Goal: Task Accomplishment & Management: Manage account settings

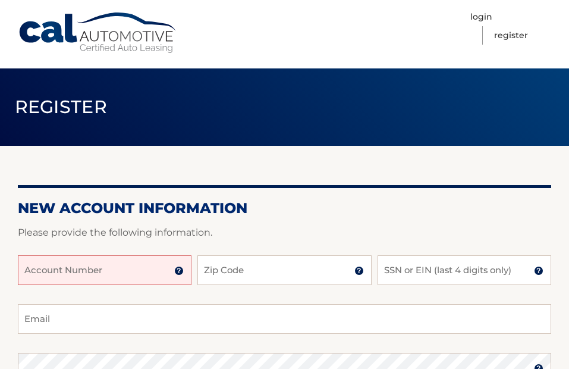
click at [152, 272] on input "Account Number" at bounding box center [105, 270] width 174 height 30
click at [143, 272] on input "Account Number" at bounding box center [105, 270] width 174 height 30
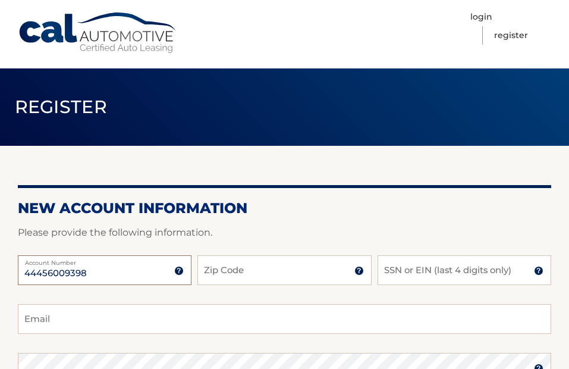
type input "44456009398"
click at [228, 269] on input "Zip Code" at bounding box center [284, 270] width 174 height 30
type input "33433"
click at [408, 269] on input "SSN or EIN (last 4 digits only)" at bounding box center [465, 270] width 174 height 30
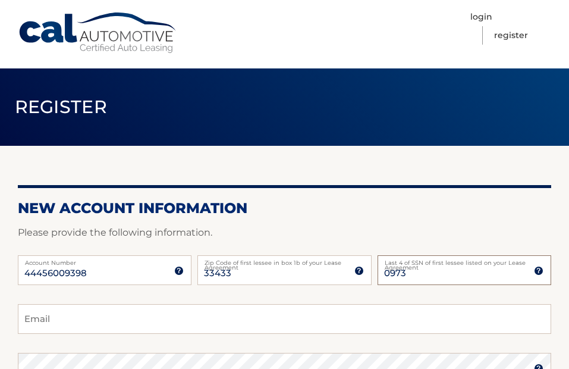
type input "0973"
click at [223, 322] on input "Email" at bounding box center [284, 319] width 533 height 30
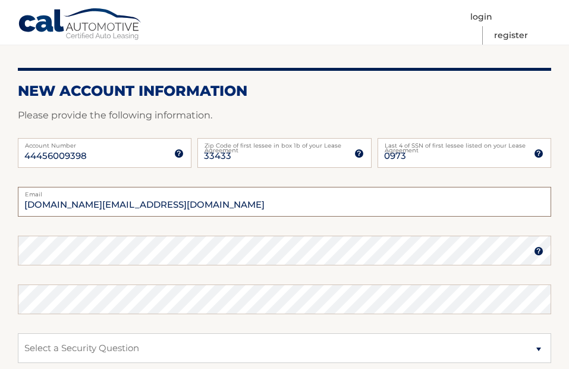
scroll to position [120, 0]
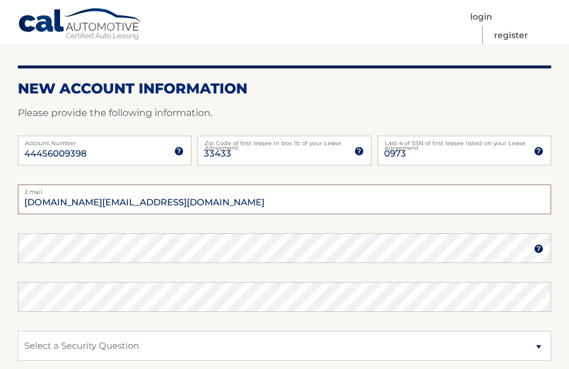
type input "paulova.ec@hotmail.com"
click at [536, 253] on img at bounding box center [539, 249] width 10 height 10
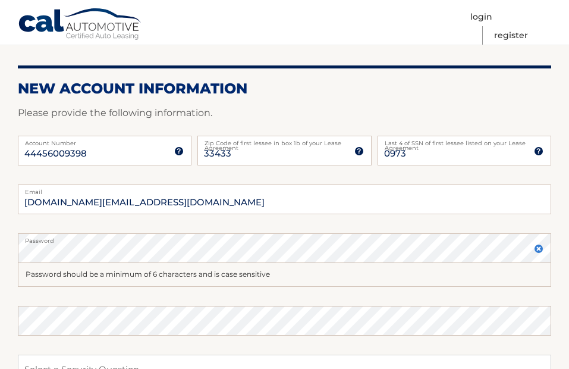
click at [537, 249] on img at bounding box center [539, 249] width 10 height 10
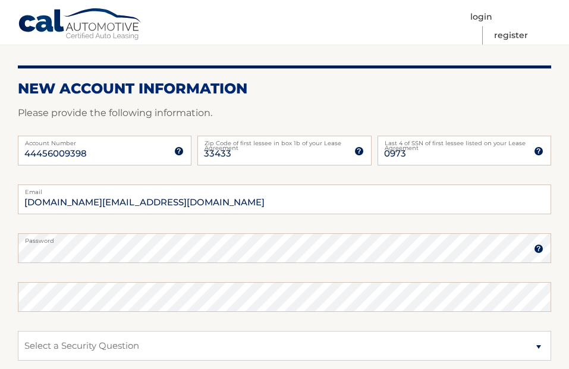
click at [122, 241] on label "Password" at bounding box center [284, 238] width 533 height 10
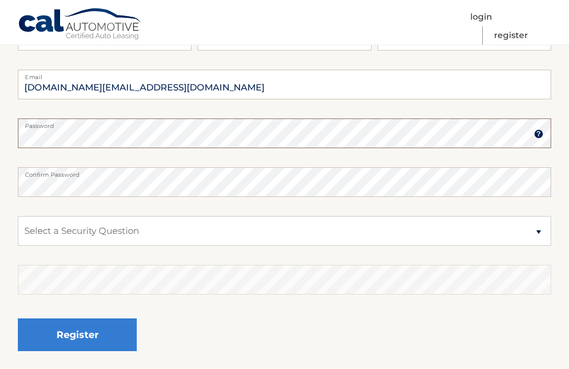
scroll to position [237, 0]
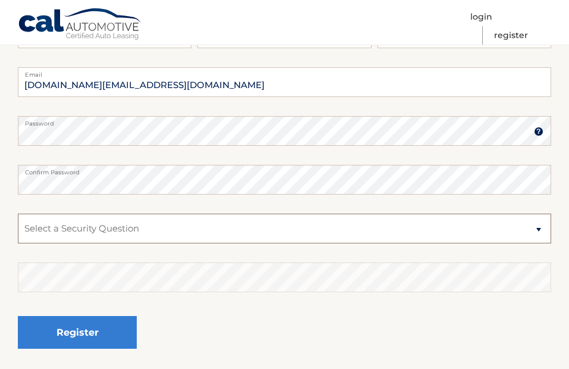
click at [539, 229] on select "Select a Security Question What was the name of your elementary school? What is…" at bounding box center [284, 228] width 533 height 30
select select "1"
click at [18, 213] on select "Select a Security Question What was the name of your elementary school? What is…" at bounding box center [284, 228] width 533 height 30
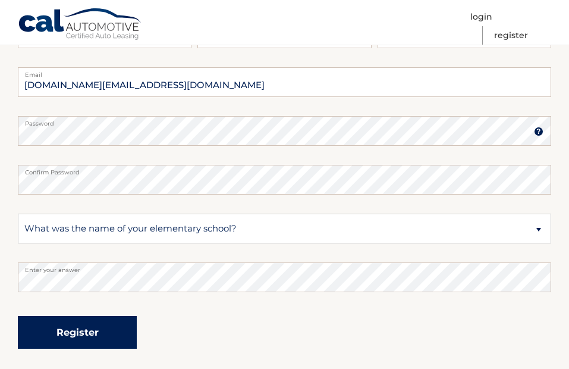
click at [92, 324] on button "Register" at bounding box center [77, 332] width 119 height 33
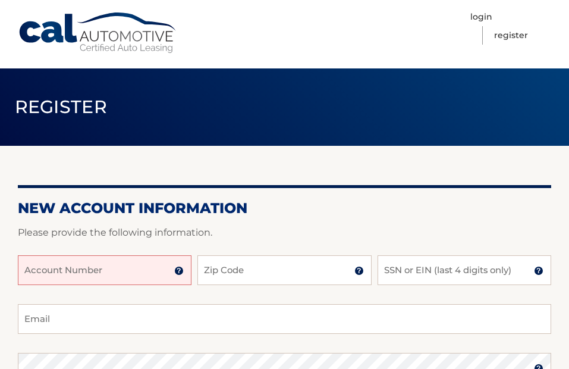
click at [85, 266] on input "Account Number" at bounding box center [105, 270] width 174 height 30
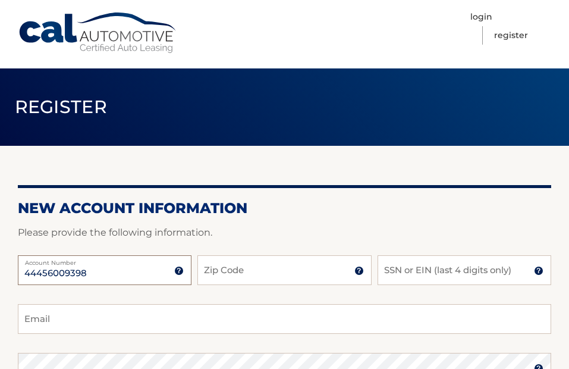
drag, startPoint x: 85, startPoint y: 266, endPoint x: 140, endPoint y: 292, distance: 60.6
click at [140, 292] on div "44456009398 Account Number 11 digit account number provided on your coupon book…" at bounding box center [284, 279] width 533 height 49
type input "44456009398"
click at [237, 271] on input "Zip Code" at bounding box center [284, 270] width 174 height 30
type input "33433"
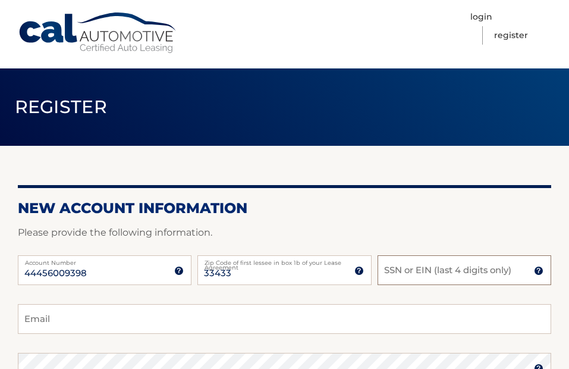
click at [394, 266] on input "SSN or EIN (last 4 digits only)" at bounding box center [465, 270] width 174 height 30
type input "0973"
click at [107, 309] on input "Email" at bounding box center [284, 319] width 533 height 30
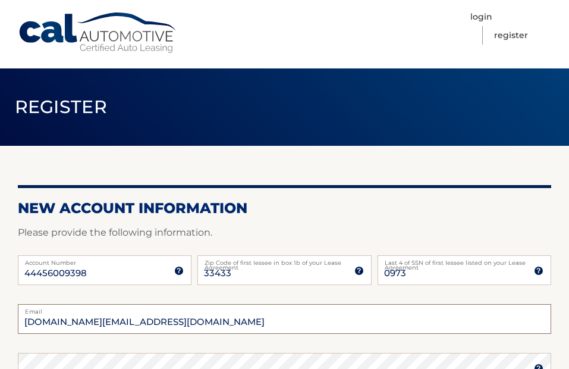
type input "paulova.ec@hotmail.com"
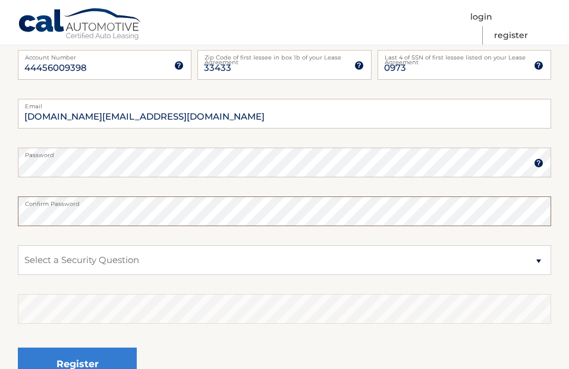
scroll to position [213, 0]
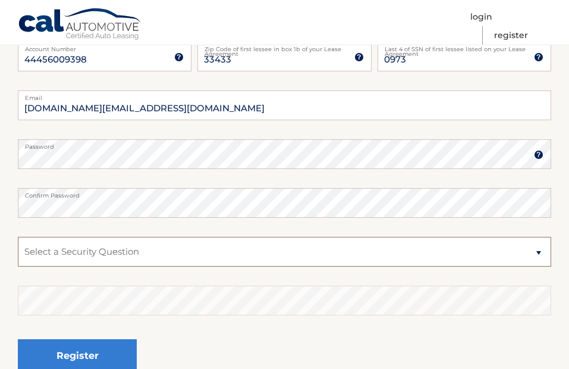
click at [538, 255] on select "Select a Security Question What was the name of your elementary school? What is…" at bounding box center [284, 252] width 533 height 30
select select "1"
click at [18, 237] on select "Select a Security Question What was the name of your elementary school? What is…" at bounding box center [284, 252] width 533 height 30
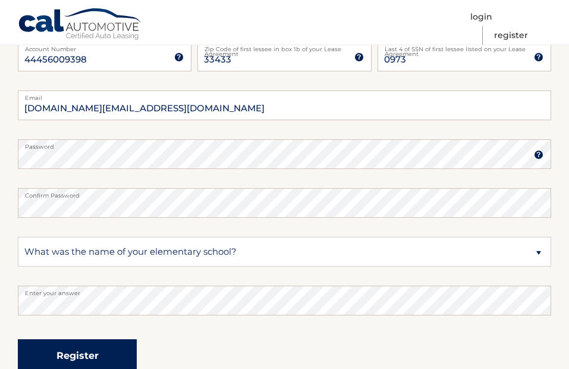
click at [70, 357] on button "Register" at bounding box center [77, 355] width 119 height 33
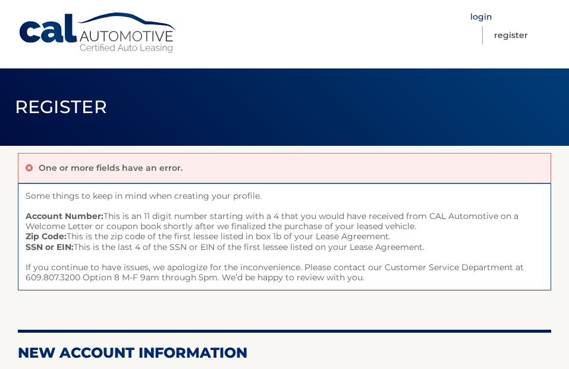
click at [488, 14] on link "Login" at bounding box center [481, 17] width 22 height 18
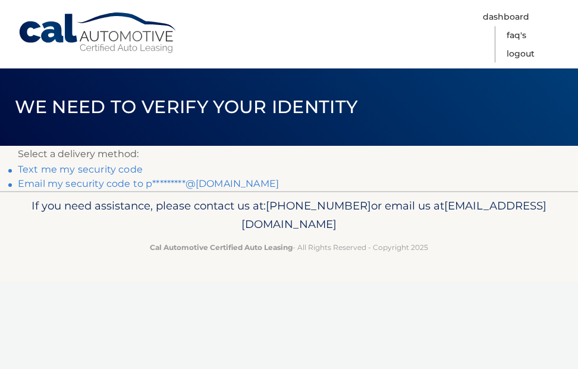
click at [133, 166] on link "Text me my security code" at bounding box center [80, 169] width 125 height 11
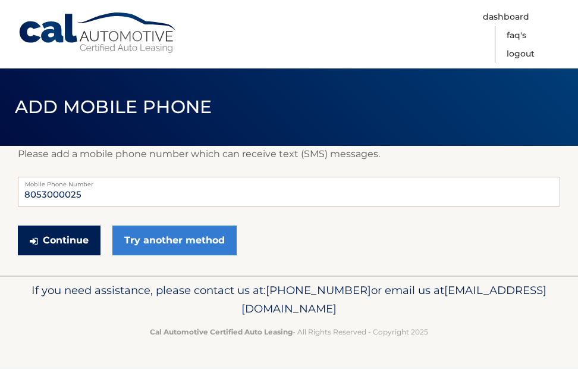
click at [76, 235] on button "Continue" at bounding box center [59, 240] width 83 height 30
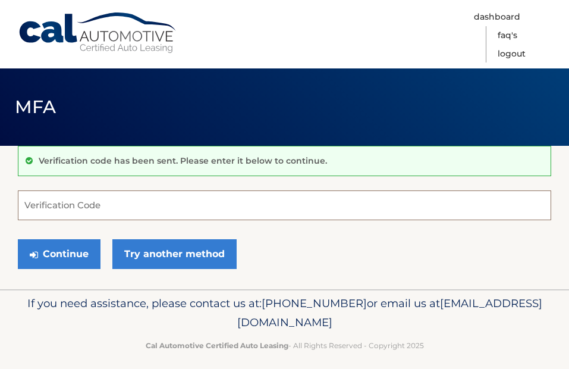
click at [65, 208] on input "Verification Code" at bounding box center [284, 205] width 533 height 30
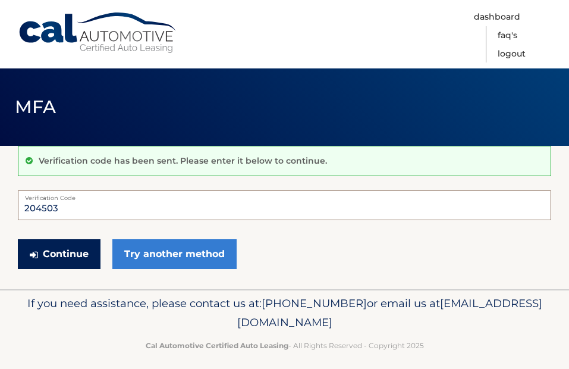
type input "204503"
click at [41, 252] on button "Continue" at bounding box center [59, 254] width 83 height 30
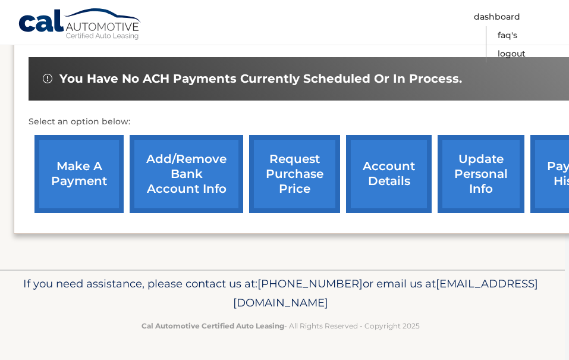
scroll to position [405, 0]
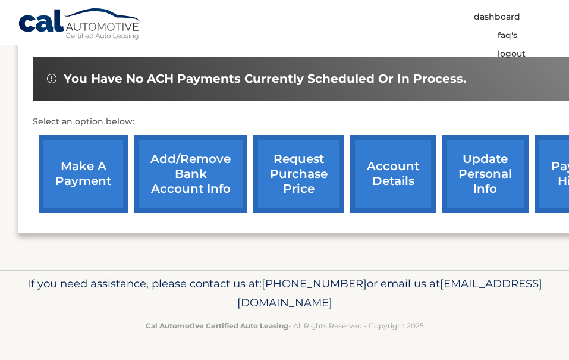
click at [405, 166] on link "account details" at bounding box center [393, 174] width 86 height 78
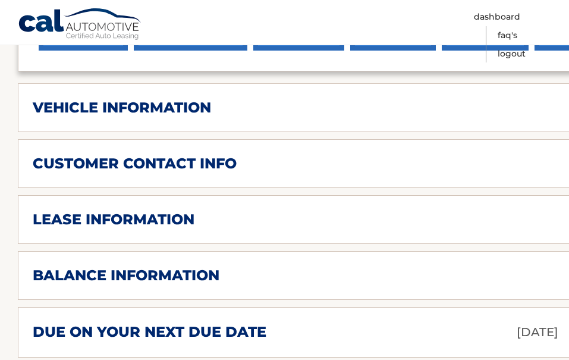
scroll to position [543, 0]
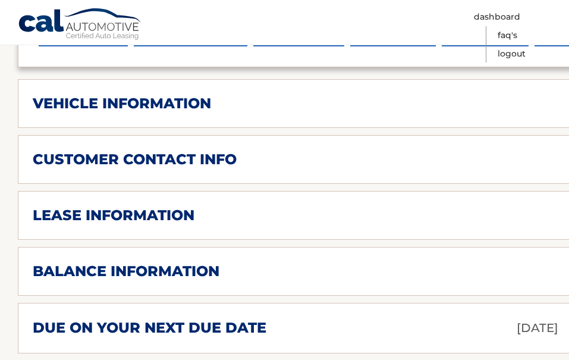
drag, startPoint x: 413, startPoint y: 238, endPoint x: 407, endPoint y: 231, distance: 9.8
click at [407, 231] on div "lease information Contract Start Date [DATE] Term 39 Maturity Date [DATE] Start…" at bounding box center [312, 215] width 589 height 49
drag, startPoint x: 407, startPoint y: 231, endPoint x: 164, endPoint y: 225, distance: 243.8
click at [164, 225] on div "lease information Contract Start Date [DATE] Term 39 Maturity Date [DATE] Start…" at bounding box center [312, 215] width 589 height 49
click at [156, 218] on h2 "lease information" at bounding box center [114, 215] width 162 height 18
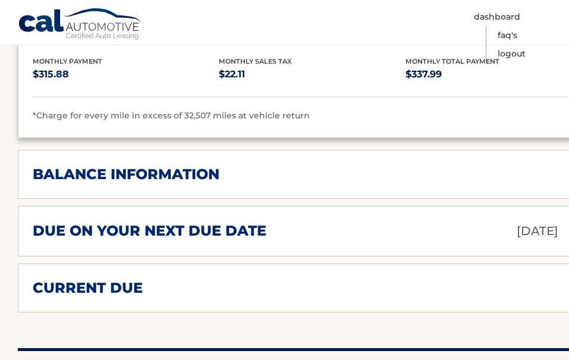
scroll to position [866, 0]
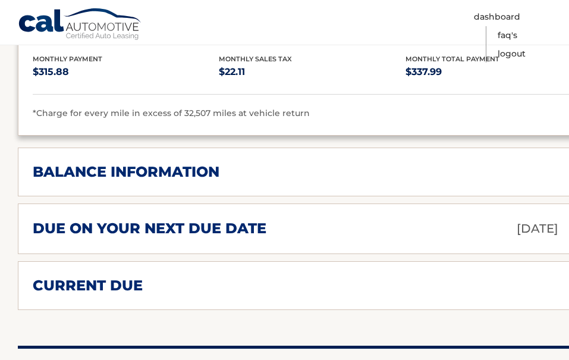
click at [205, 174] on h2 "balance information" at bounding box center [126, 172] width 187 height 18
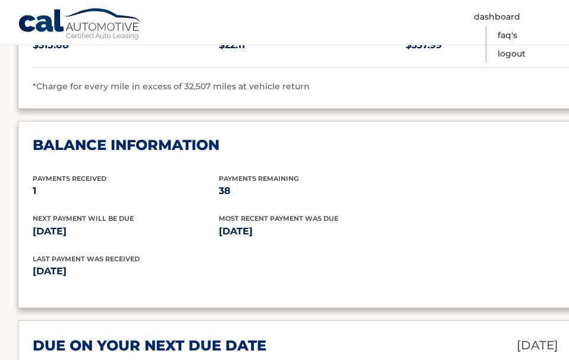
scroll to position [889, 0]
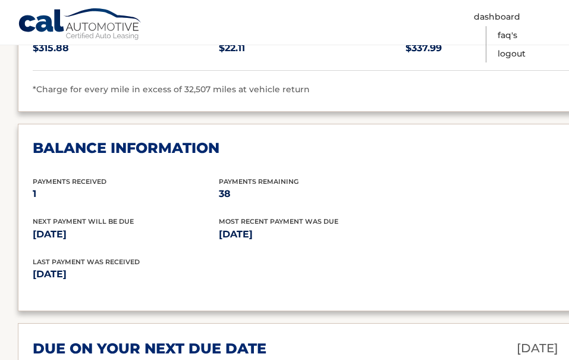
click at [196, 147] on h2 "balance information" at bounding box center [126, 148] width 187 height 18
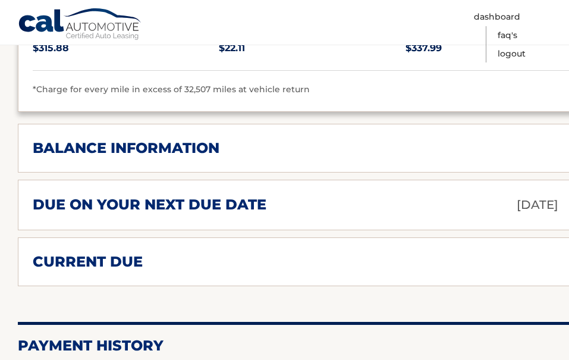
click at [120, 262] on h2 "current due" at bounding box center [88, 262] width 110 height 18
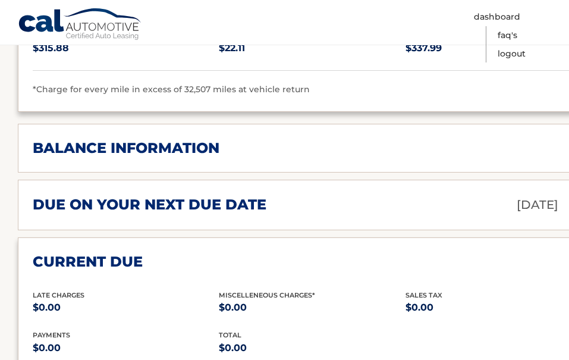
click at [120, 262] on h2 "current due" at bounding box center [88, 262] width 110 height 18
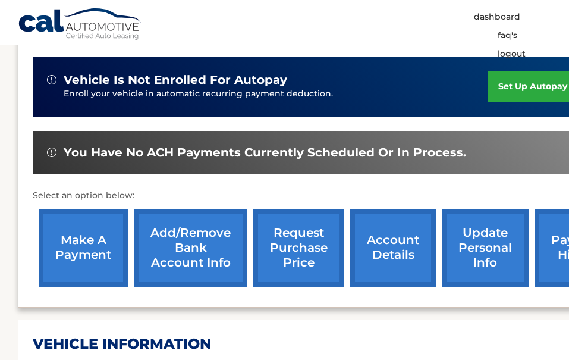
scroll to position [306, 0]
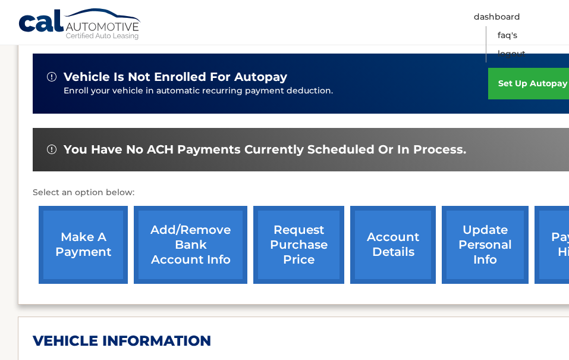
click at [191, 237] on link "Add/Remove bank account info" at bounding box center [191, 245] width 114 height 78
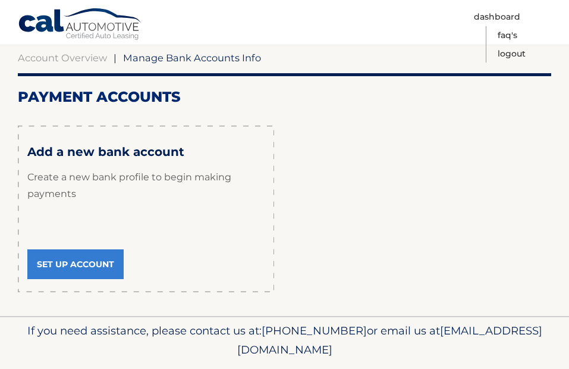
scroll to position [119, 0]
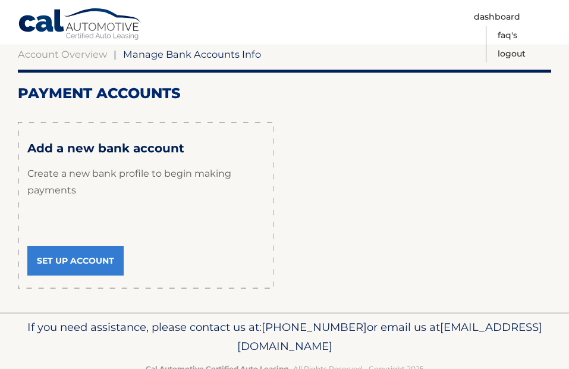
click at [96, 255] on link "Set Up Account" at bounding box center [75, 261] width 96 height 30
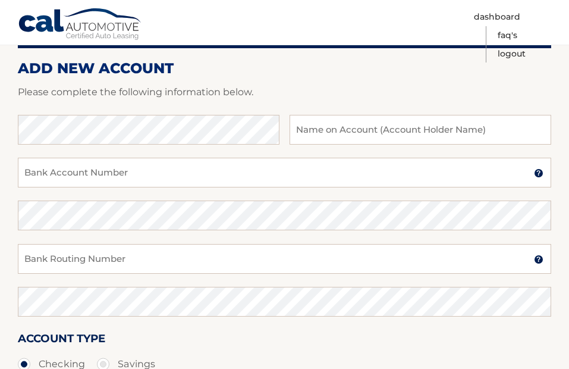
scroll to position [125, 0]
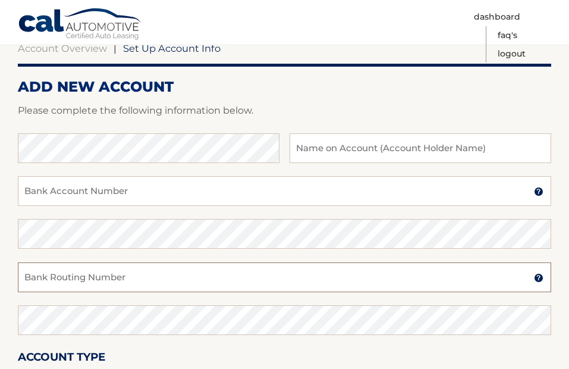
click at [112, 278] on input "Bank Routing Number" at bounding box center [284, 277] width 533 height 30
type input "121042882"
click at [65, 193] on input "Bank Account Number" at bounding box center [284, 191] width 533 height 30
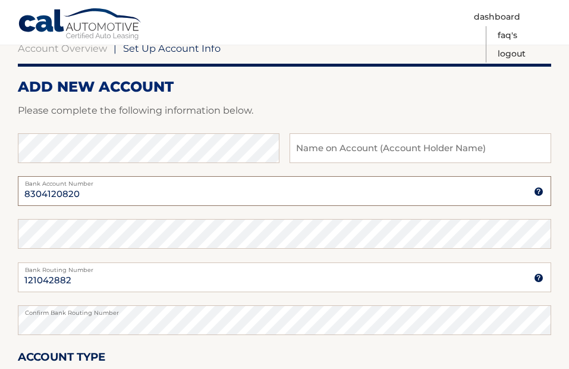
type input "8304120820"
click at [298, 149] on input "text" at bounding box center [421, 148] width 262 height 30
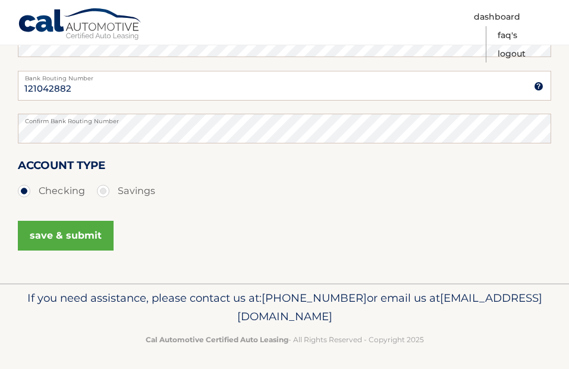
scroll to position [321, 0]
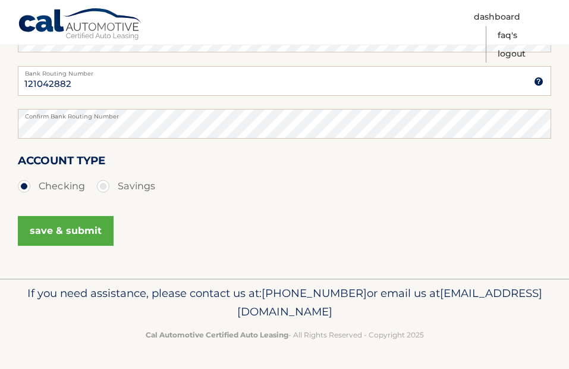
type input "[PERSON_NAME]"
click at [54, 228] on button "save & submit" at bounding box center [66, 231] width 96 height 30
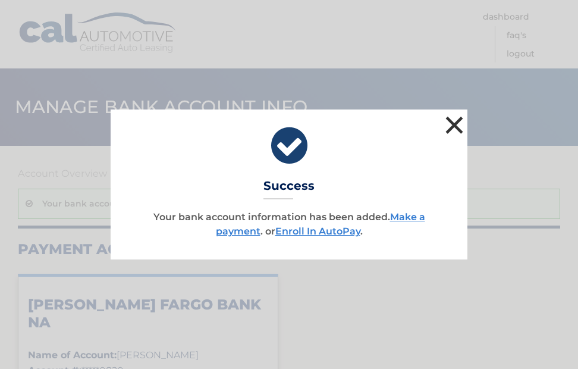
click at [454, 120] on button "×" at bounding box center [454, 125] width 24 height 24
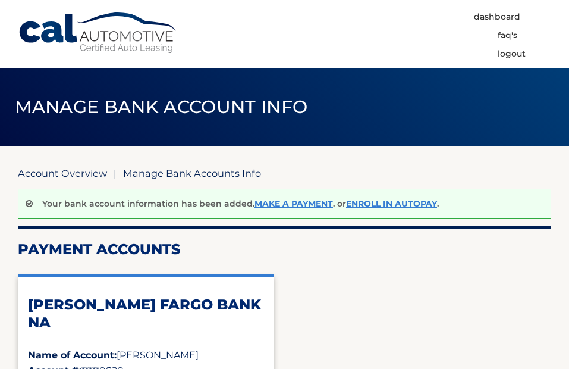
click at [89, 172] on link "Account Overview" at bounding box center [62, 173] width 89 height 12
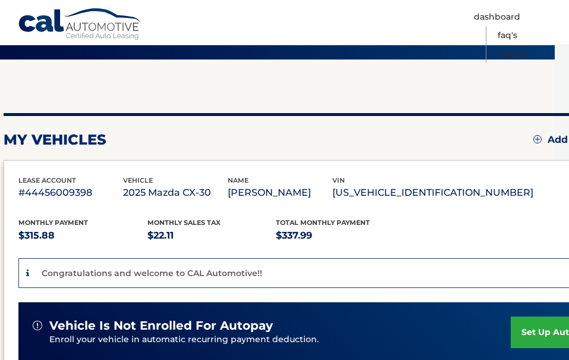
scroll to position [0, 14]
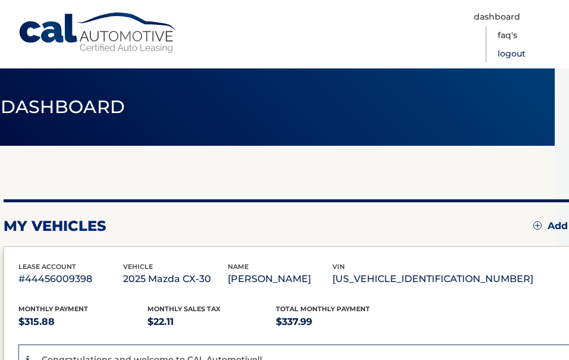
click at [508, 48] on link "Logout" at bounding box center [512, 54] width 28 height 18
